Goal: Task Accomplishment & Management: Use online tool/utility

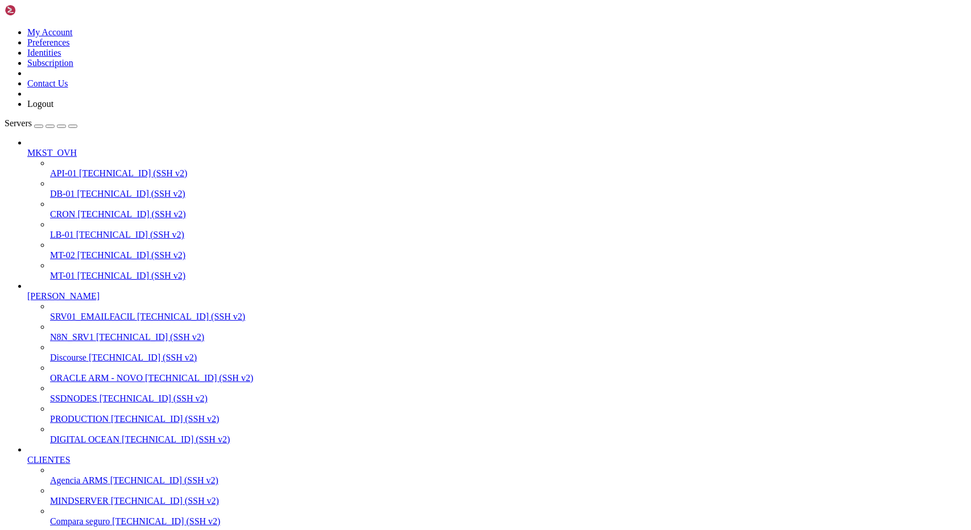
scroll to position [7609, 0]
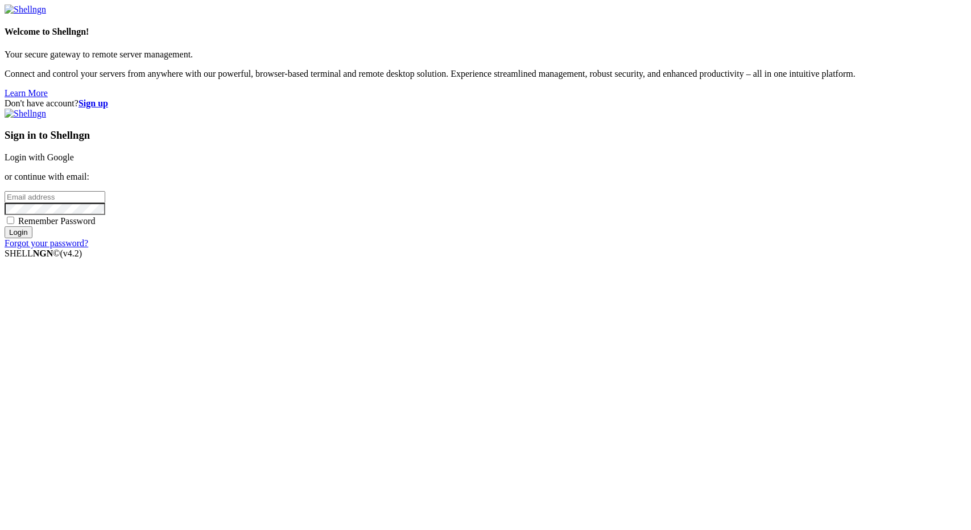
type input "[EMAIL_ADDRESS][DOMAIN_NAME]"
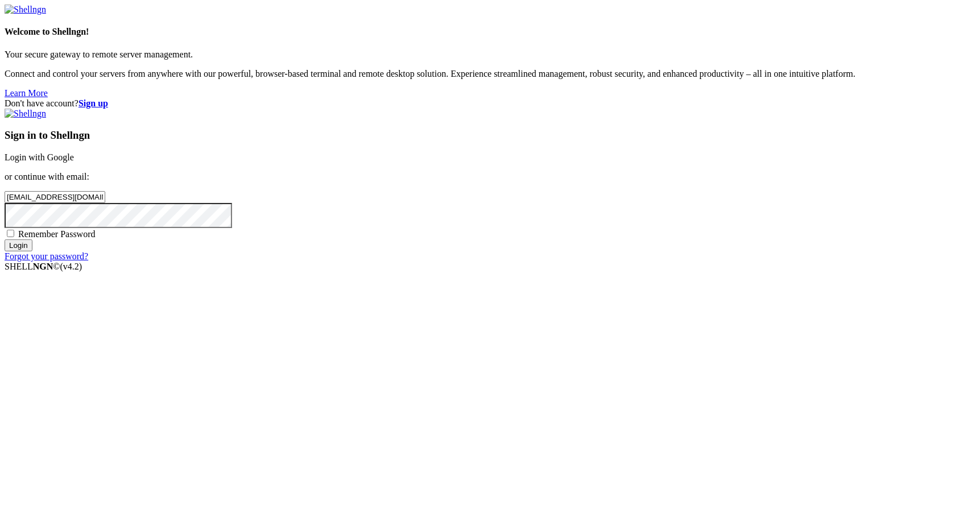
click at [32, 251] on input "Login" at bounding box center [19, 245] width 28 height 12
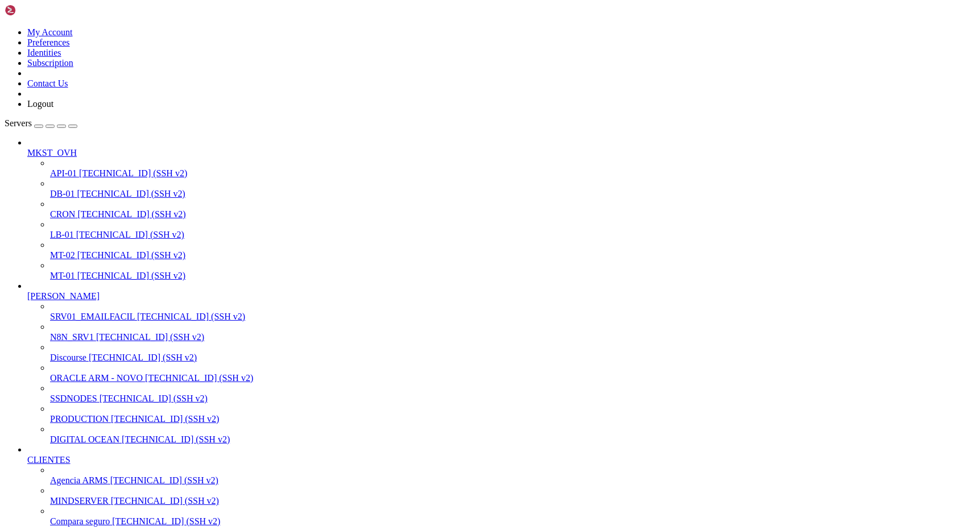
scroll to position [7609, 0]
